Goal: Navigation & Orientation: Find specific page/section

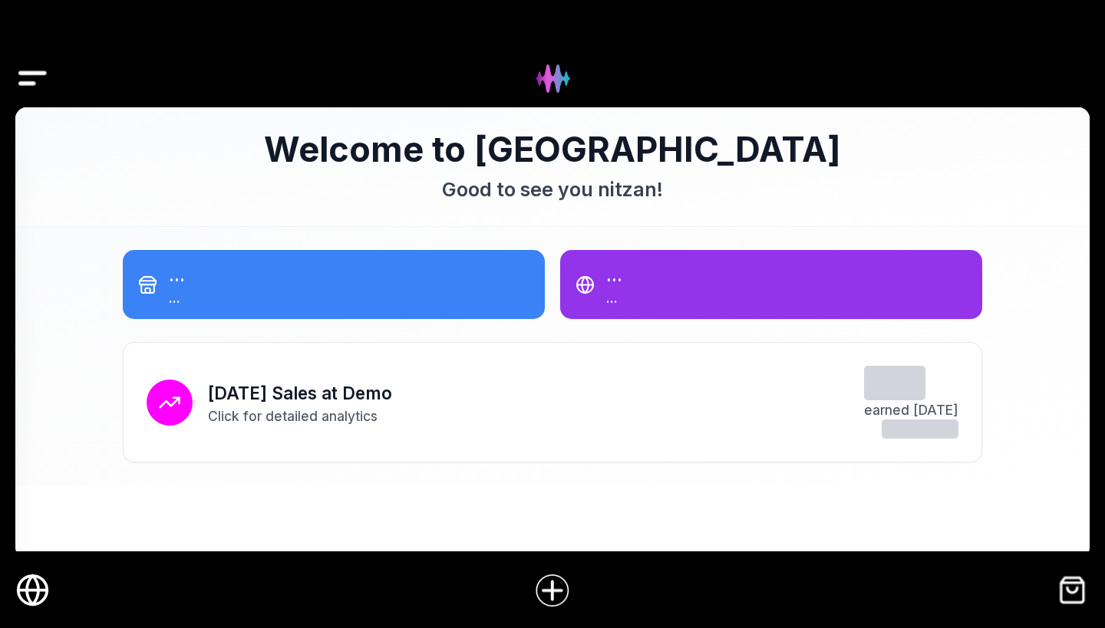
click at [26, 73] on img "Drawer" at bounding box center [32, 78] width 35 height 59
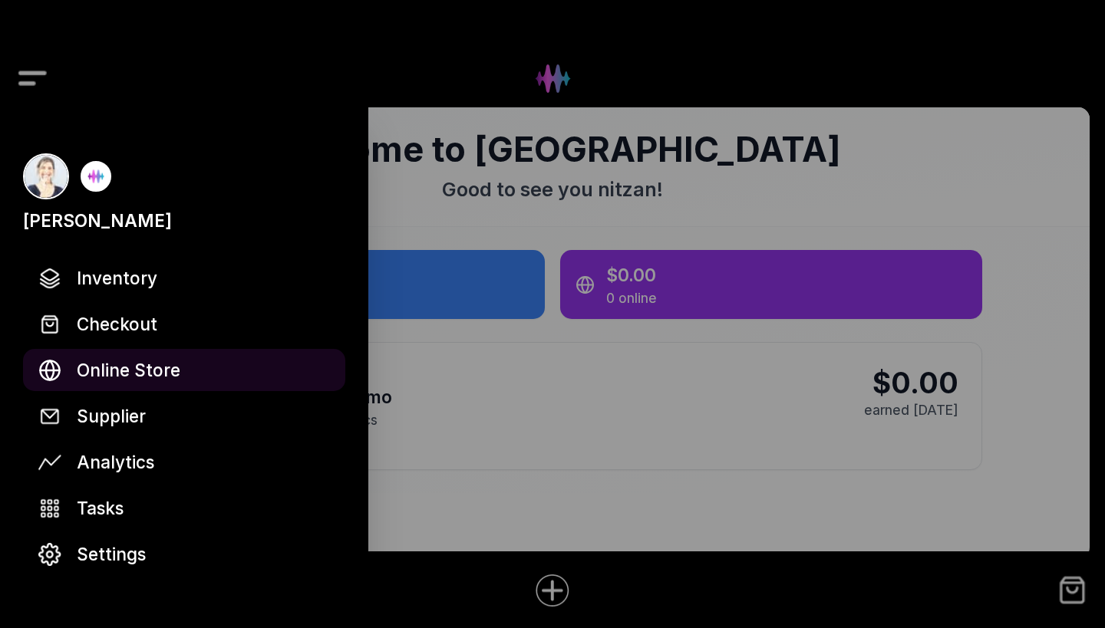
click at [177, 369] on span "Online Store" at bounding box center [129, 370] width 104 height 27
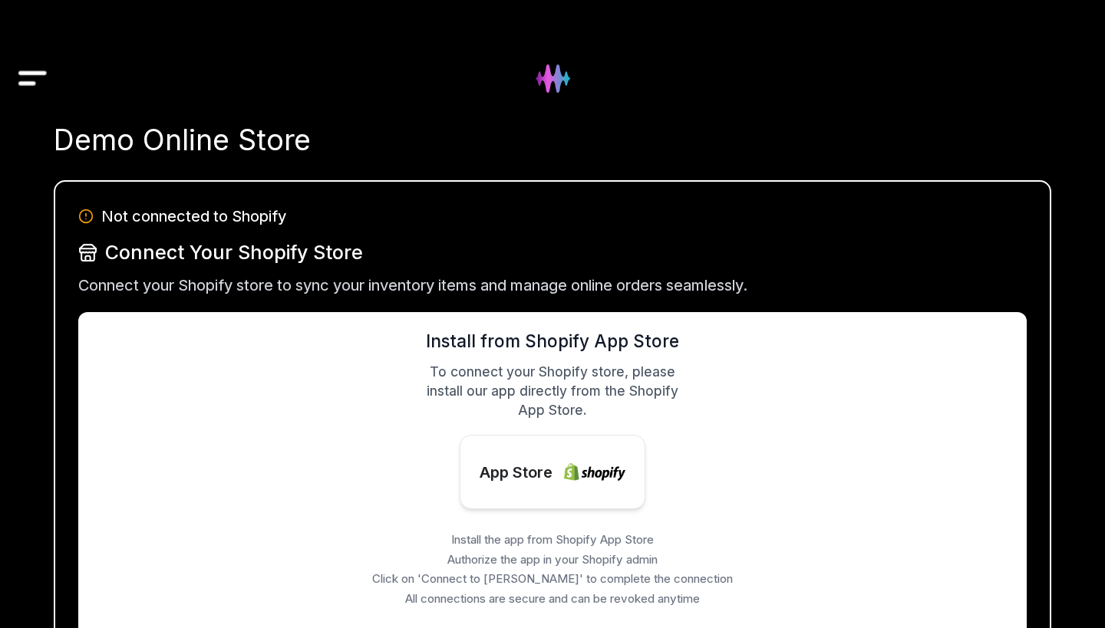
click at [26, 79] on img "Drawer" at bounding box center [32, 78] width 35 height 59
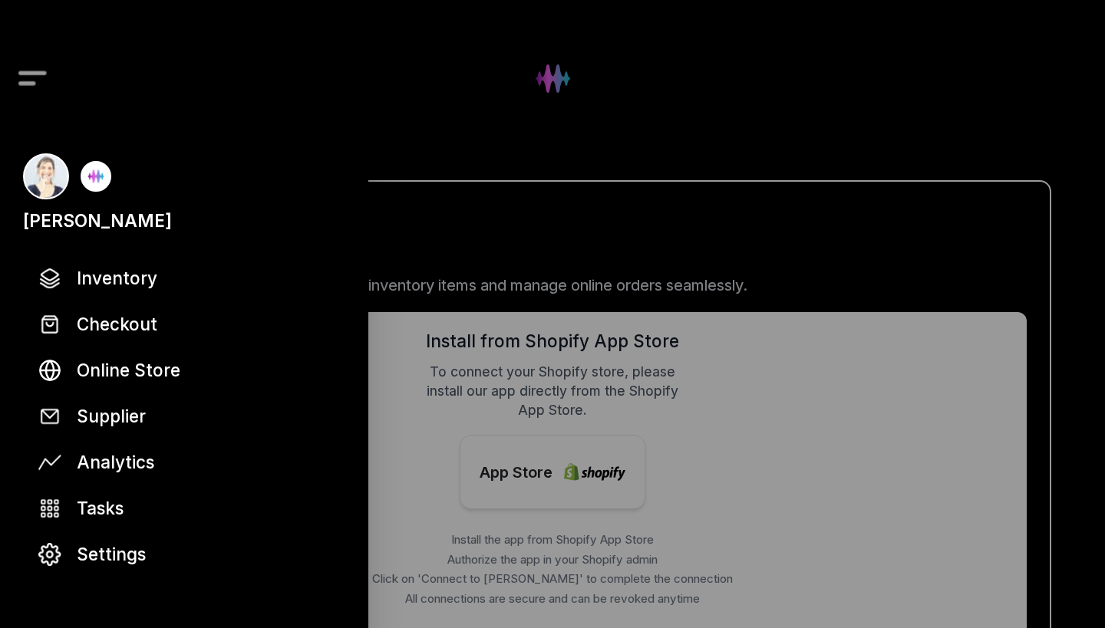
click at [414, 111] on div at bounding box center [552, 314] width 1105 height 628
